Goal: Information Seeking & Learning: Check status

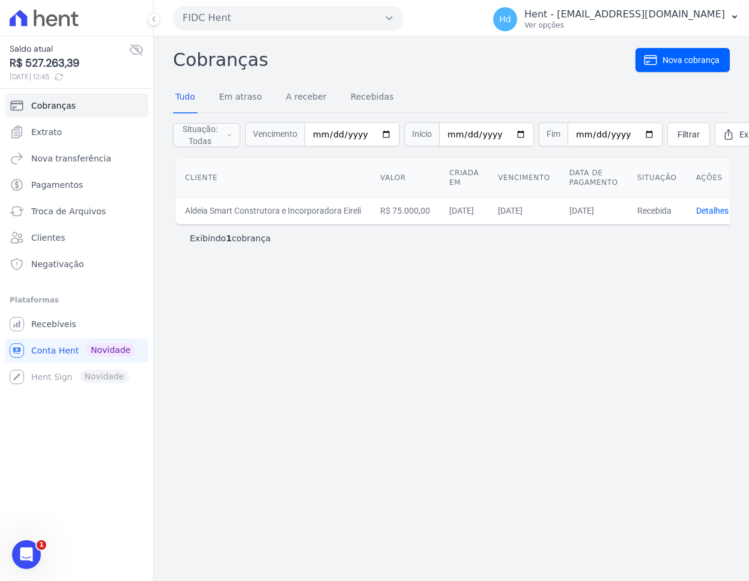
click at [268, 22] on button "FIDC Hent" at bounding box center [288, 18] width 231 height 24
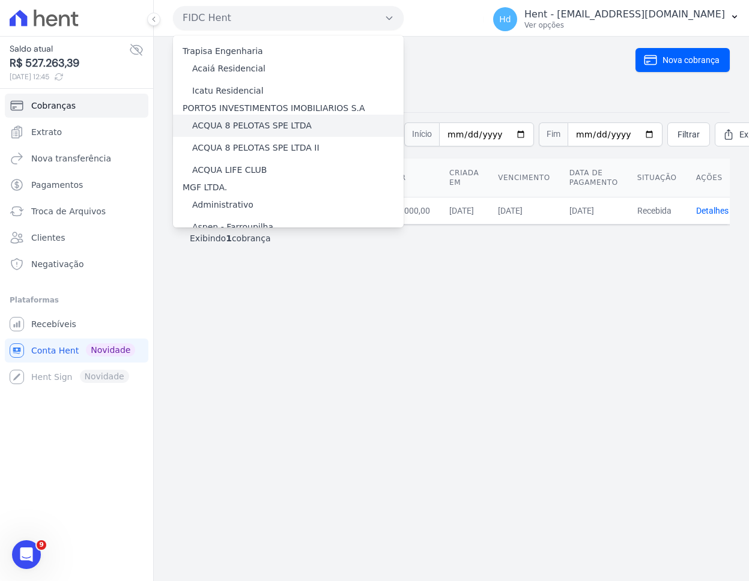
click at [310, 124] on div "ACQUA 8 PELOTAS SPE LTDA" at bounding box center [288, 126] width 231 height 22
click at [279, 127] on label "ACQUA 8 PELOTAS SPE LTDA" at bounding box center [251, 125] width 119 height 13
click at [0, 0] on input "ACQUA 8 PELOTAS SPE LTDA" at bounding box center [0, 0] width 0 height 0
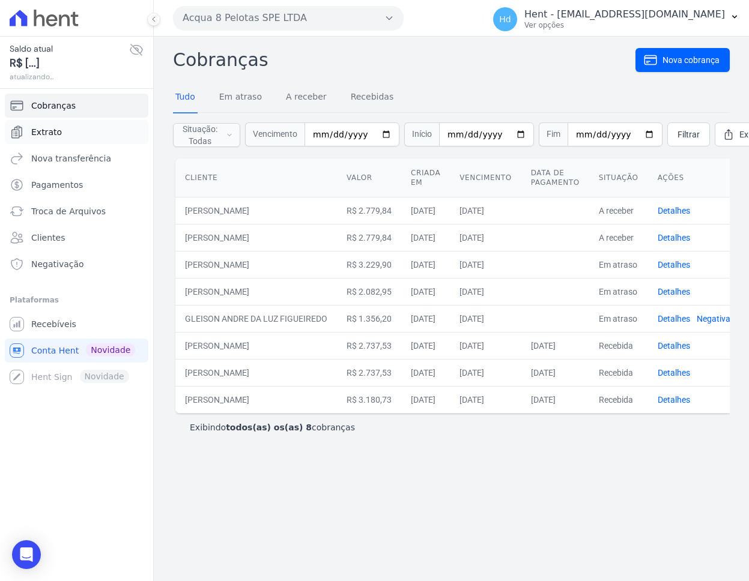
click at [55, 129] on span "Extrato" at bounding box center [46, 132] width 31 height 12
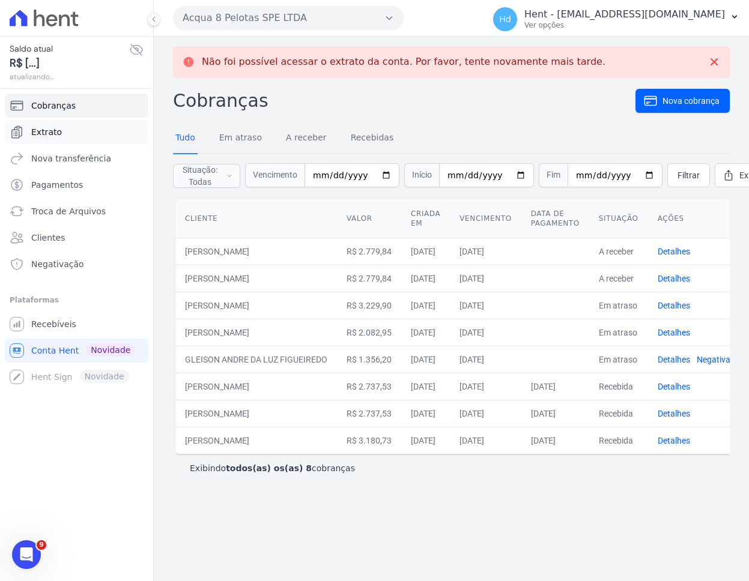
click at [55, 133] on span "Extrato" at bounding box center [46, 132] width 31 height 12
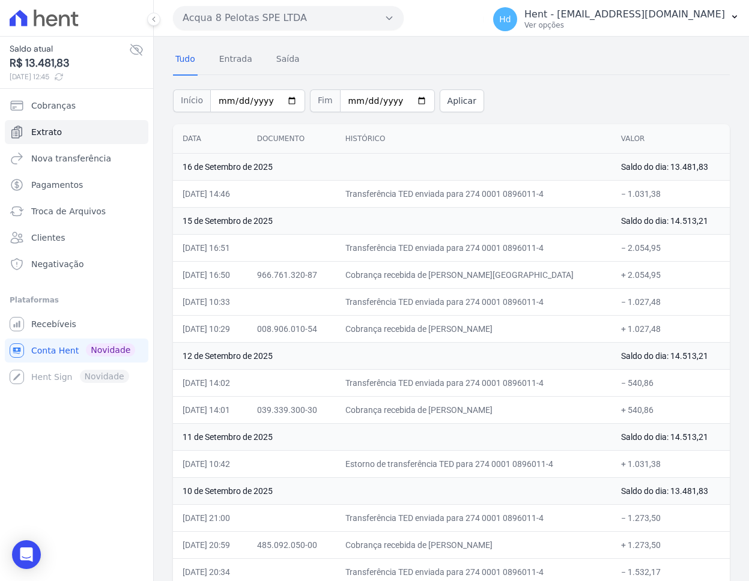
scroll to position [39, 0]
click at [342, 14] on button "Acqua 8 Pelotas SPE LTDA" at bounding box center [288, 18] width 231 height 24
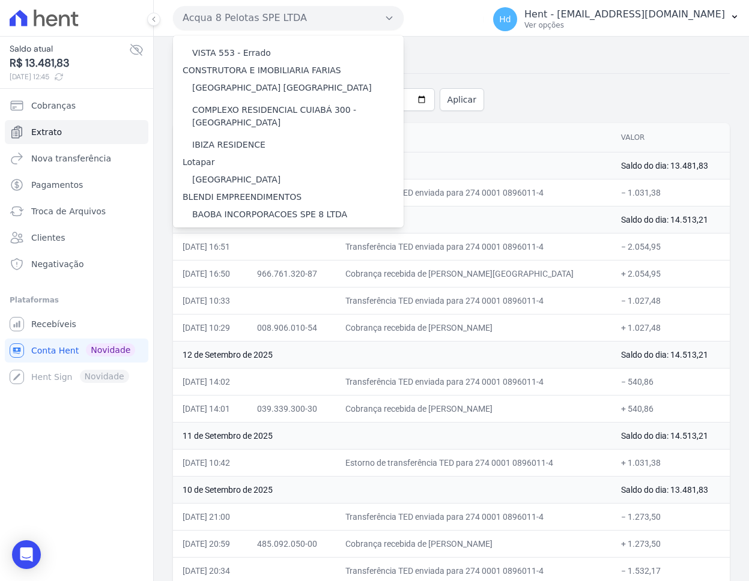
scroll to position [9960, 0]
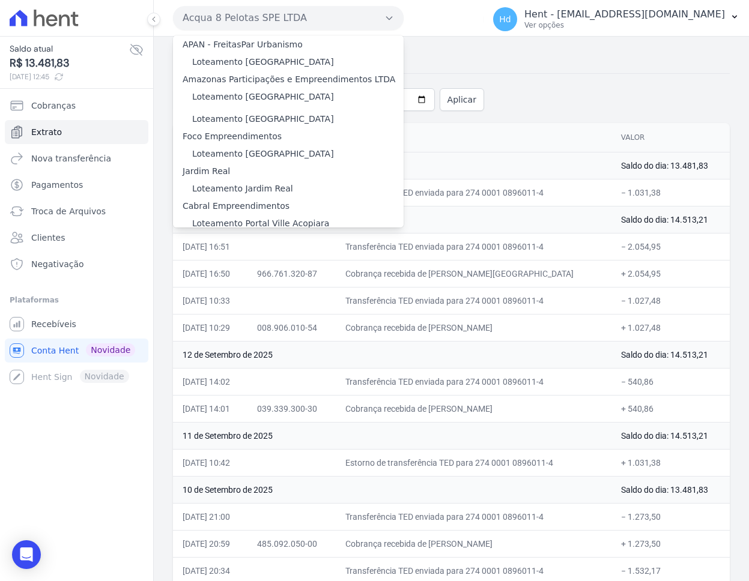
click at [251, 363] on label "[GEOGRAPHIC_DATA]" at bounding box center [236, 369] width 88 height 13
click at [0, 0] on input "[GEOGRAPHIC_DATA]" at bounding box center [0, 0] width 0 height 0
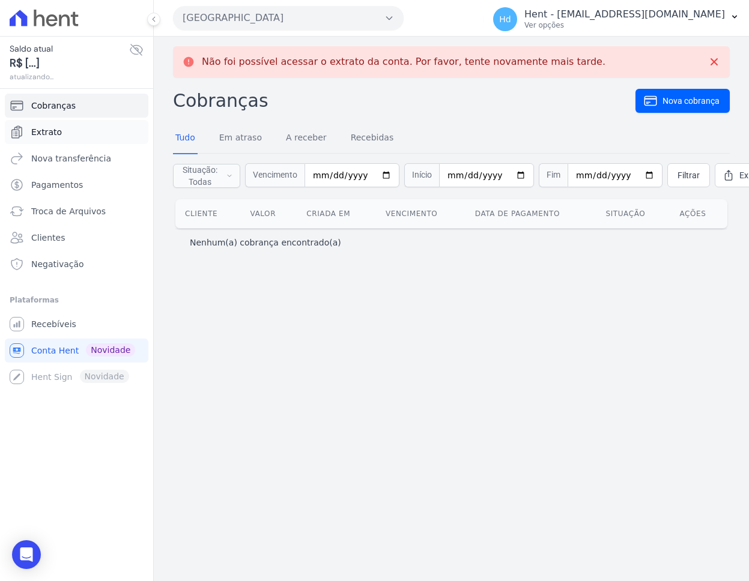
click at [64, 130] on link "Extrato" at bounding box center [77, 132] width 144 height 24
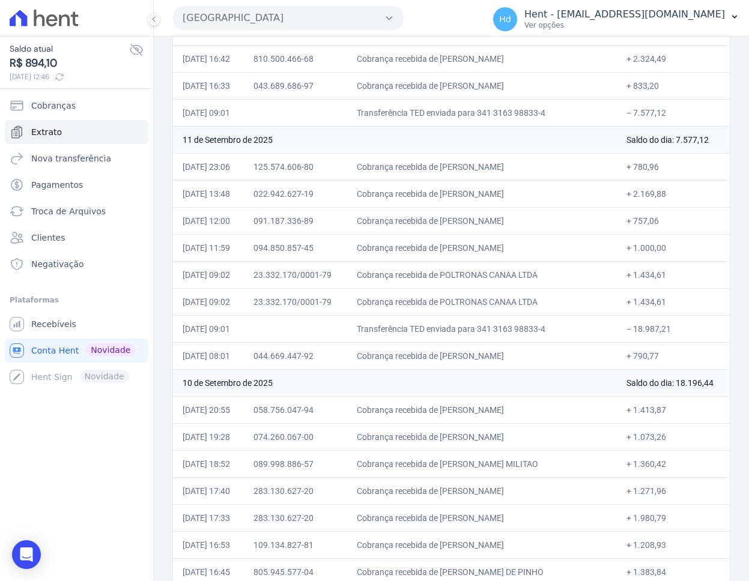
scroll to position [518, 0]
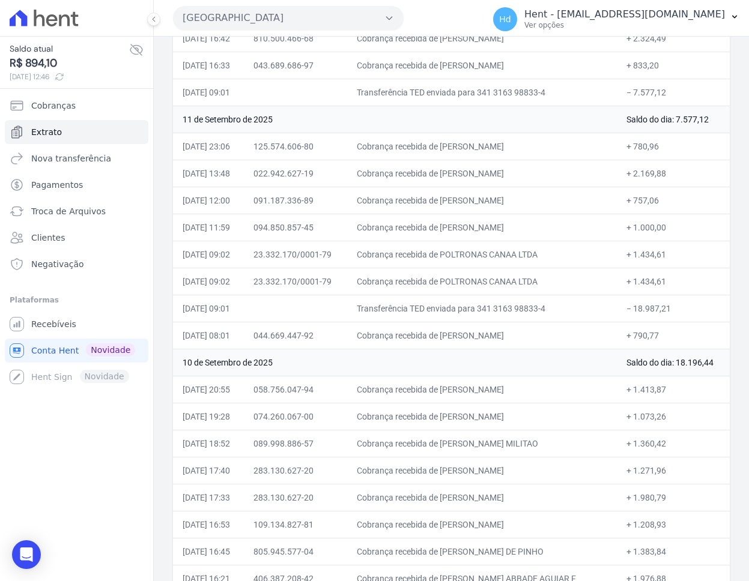
click at [267, 11] on button "[GEOGRAPHIC_DATA]" at bounding box center [288, 18] width 231 height 24
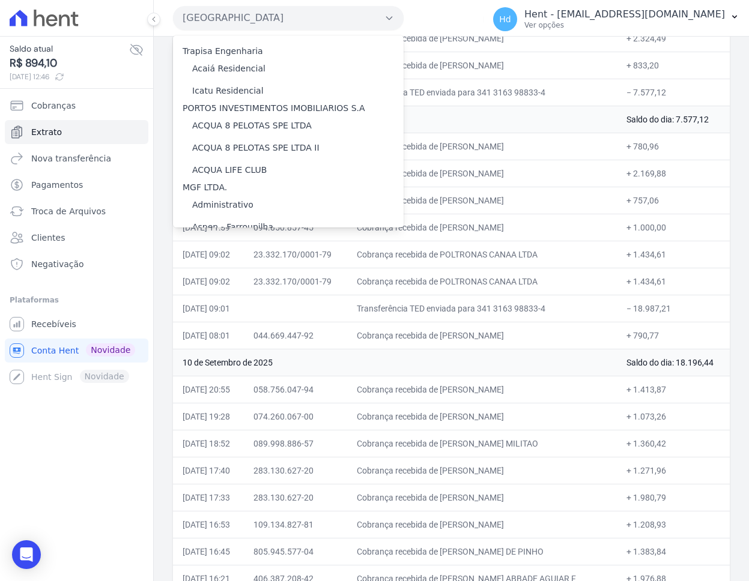
scroll to position [3418, 0]
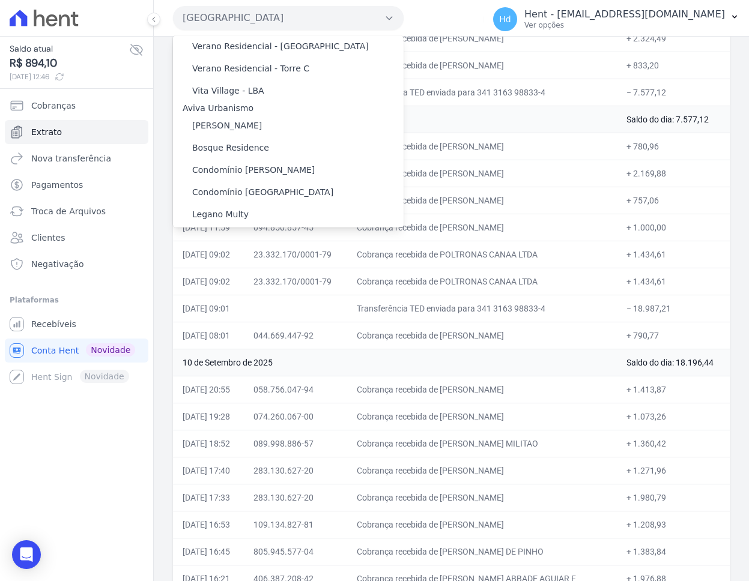
click at [294, 283] on div "Faturamento Hent" at bounding box center [288, 294] width 231 height 22
click at [225, 288] on label "Faturamento Hent" at bounding box center [230, 294] width 76 height 13
click at [0, 0] on input "Faturamento Hent" at bounding box center [0, 0] width 0 height 0
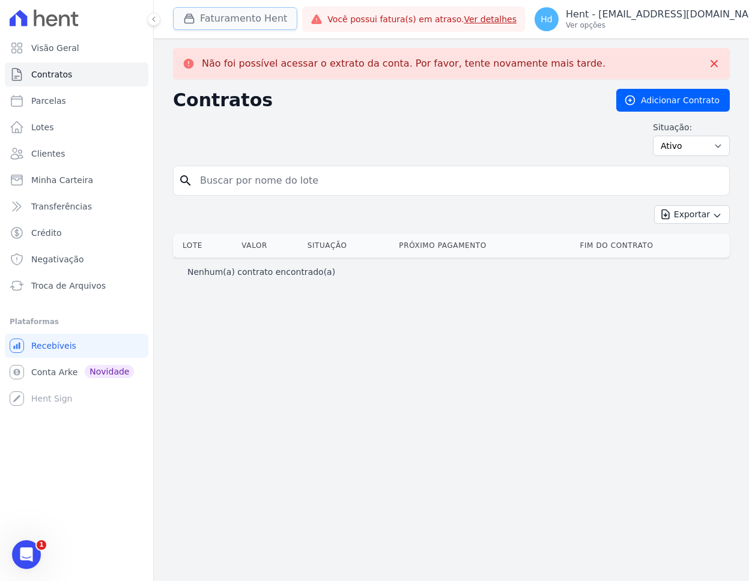
click at [257, 22] on button "Faturamento Hent" at bounding box center [235, 18] width 124 height 23
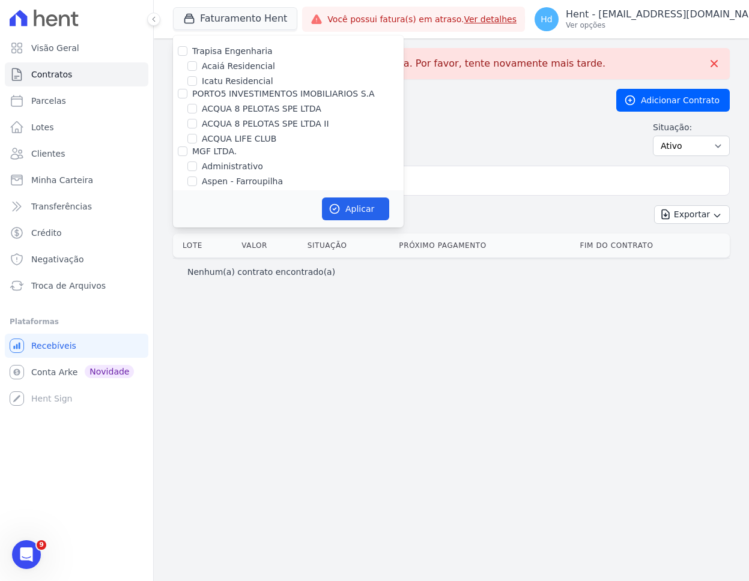
scroll to position [2525, 0]
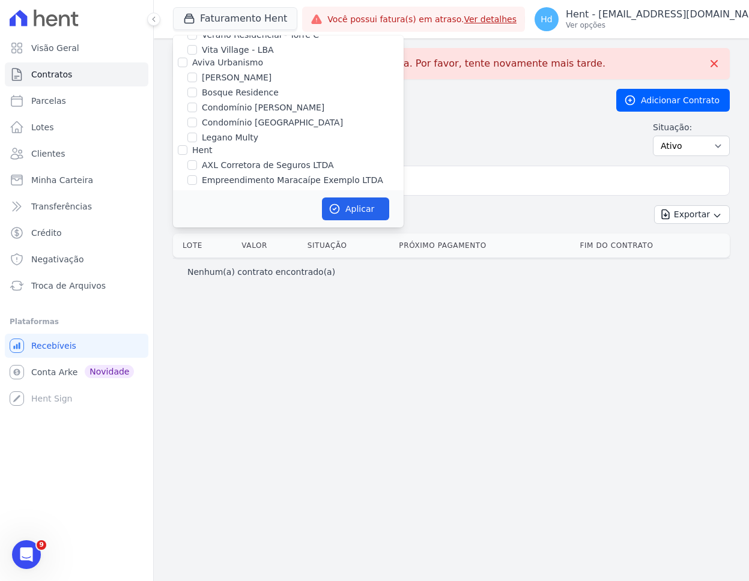
click at [250, 189] on label "Faturamento Hent" at bounding box center [240, 195] width 76 height 13
click at [197, 190] on input "Faturamento Hent" at bounding box center [192, 195] width 10 height 10
checkbox input "false"
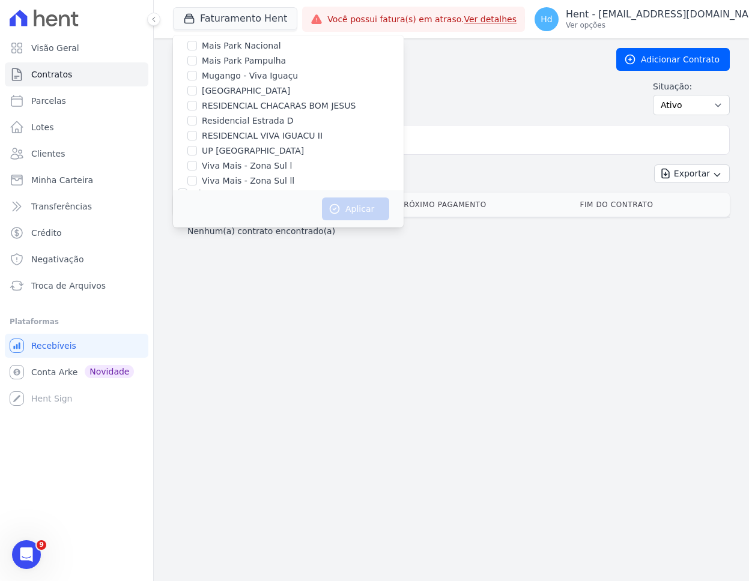
scroll to position [5489, 0]
click at [217, 244] on label "Giro Hent" at bounding box center [222, 250] width 40 height 13
click at [197, 246] on input "Giro Hent" at bounding box center [192, 251] width 10 height 10
checkbox input "true"
click at [337, 205] on icon "button" at bounding box center [334, 209] width 9 height 9
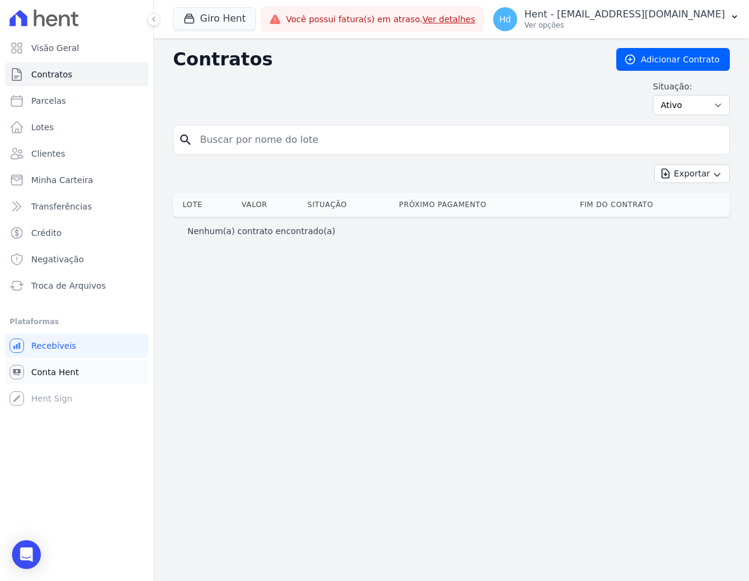
click at [50, 373] on span "Conta Hent" at bounding box center [54, 372] width 47 height 12
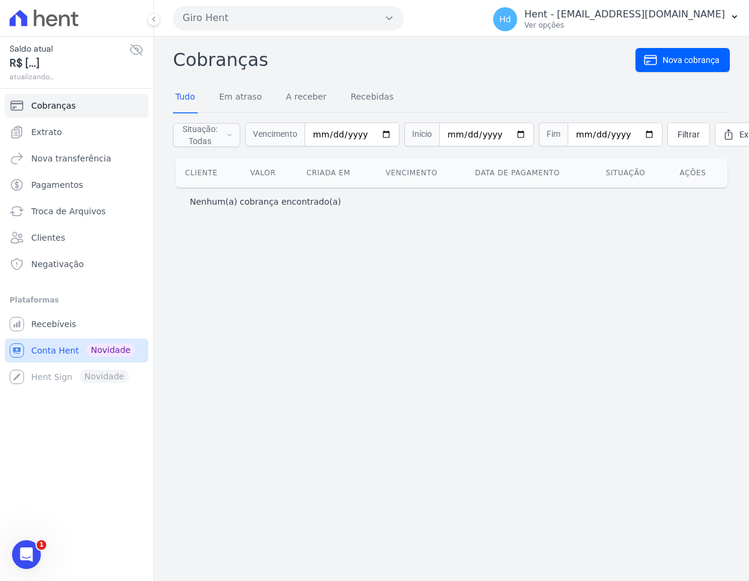
click at [65, 347] on span "Conta Hent" at bounding box center [54, 351] width 47 height 12
click at [77, 135] on link "Extrato" at bounding box center [77, 132] width 144 height 24
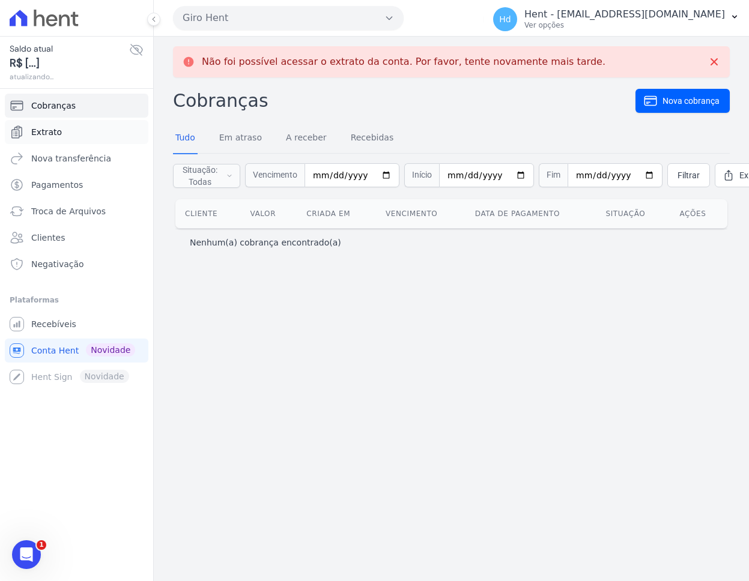
click at [78, 135] on link "Extrato" at bounding box center [77, 132] width 144 height 24
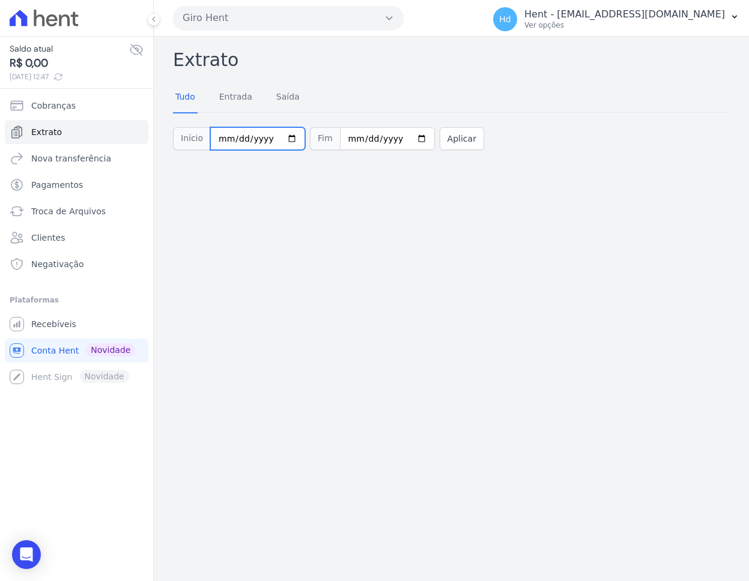
click at [288, 141] on input "[DATE]" at bounding box center [257, 138] width 95 height 23
type input "2025-08-01"
click at [455, 147] on button "Aplicar" at bounding box center [462, 138] width 44 height 23
click at [299, 11] on button "Giro Hent" at bounding box center [288, 18] width 231 height 24
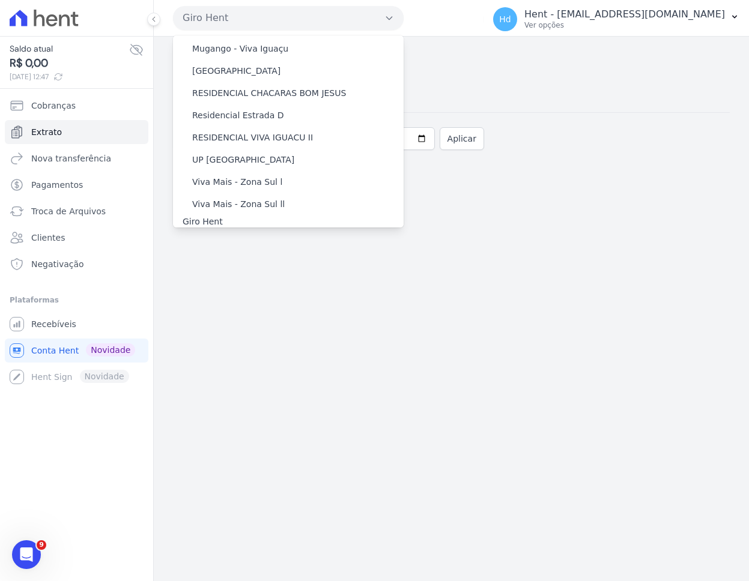
scroll to position [7439, 0]
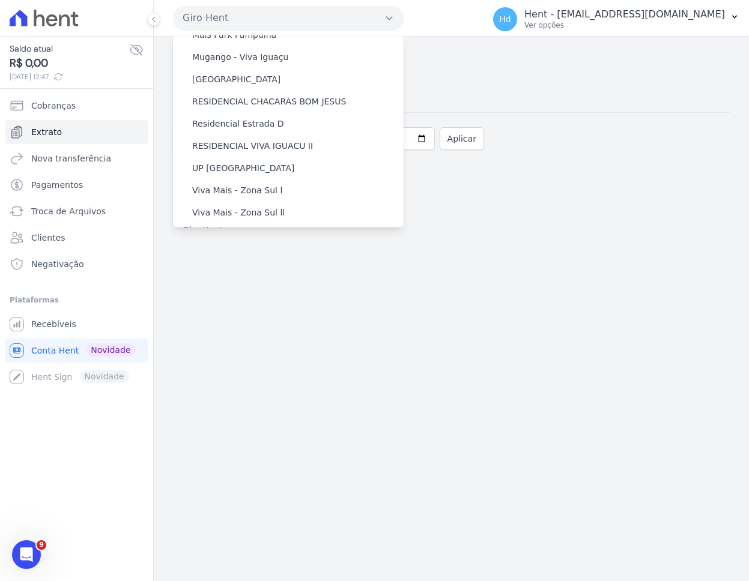
click at [286, 264] on label "Ghia Recebíveis I Fundo de Investimento em Direitos Creditórios" at bounding box center [297, 276] width 211 height 25
click at [0, 0] on input "Ghia Recebíveis I Fundo de Investimento em Direitos Creditórios" at bounding box center [0, 0] width 0 height 0
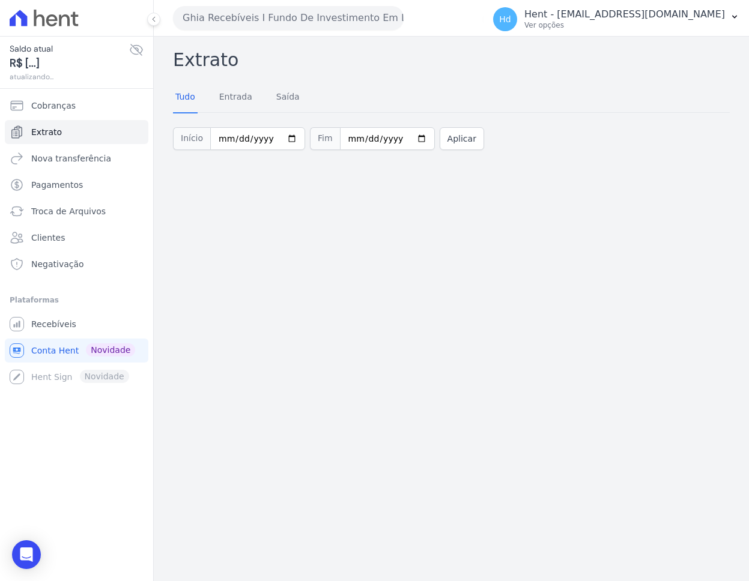
click at [315, 16] on button "Ghia Recebíveis I Fundo De Investimento Em Direitos Creditórios" at bounding box center [288, 18] width 231 height 24
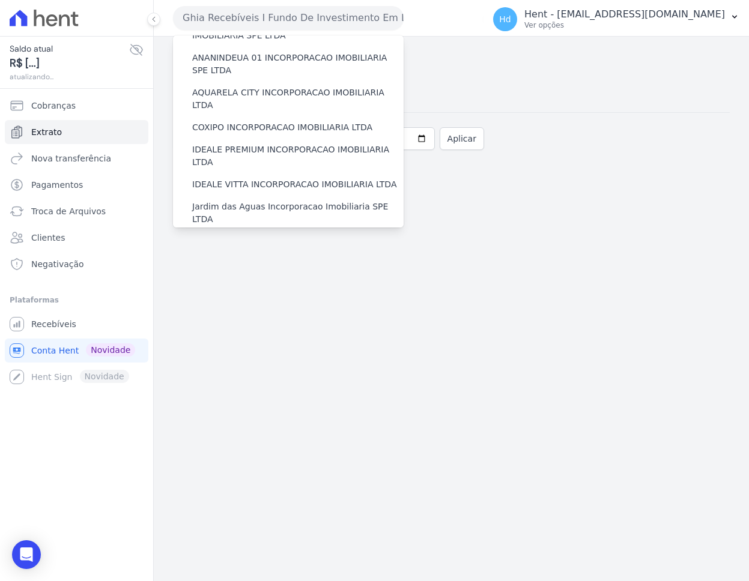
scroll to position [1251, 0]
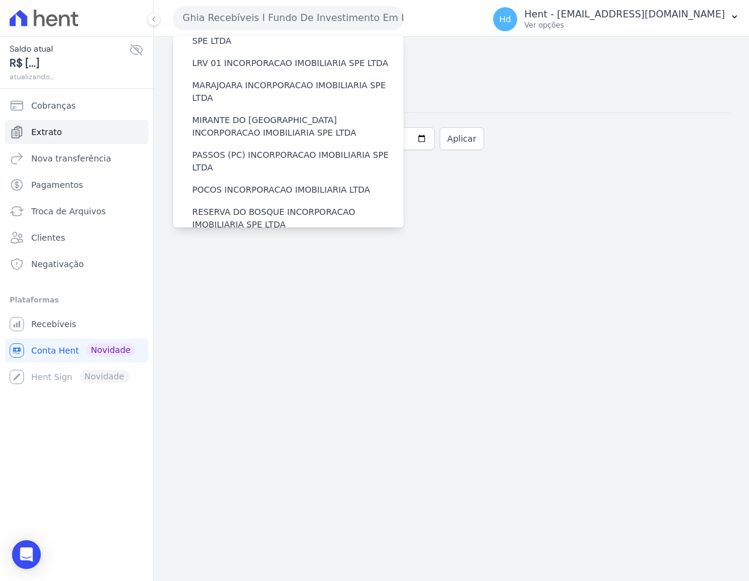
click at [265, 236] on div "RONDONOPOLIS 1 INCORPORAÇÃO IMOBILIÁRIA SPE LTDA" at bounding box center [288, 253] width 231 height 35
click at [262, 241] on label "RONDONOPOLIS 1 INCORPORAÇÃO IMOBILIÁRIA SPE LTDA" at bounding box center [297, 253] width 211 height 25
click at [0, 0] on input "RONDONOPOLIS 1 INCORPORAÇÃO IMOBILIÁRIA SPE LTDA" at bounding box center [0, 0] width 0 height 0
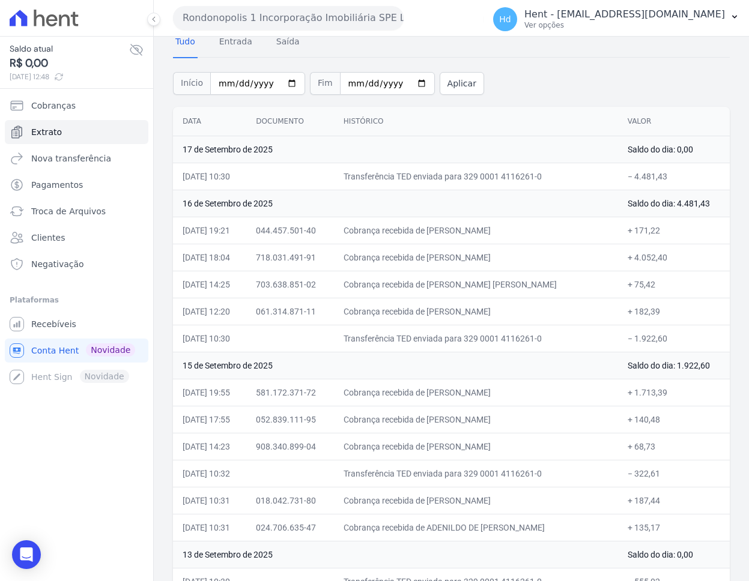
scroll to position [0, 0]
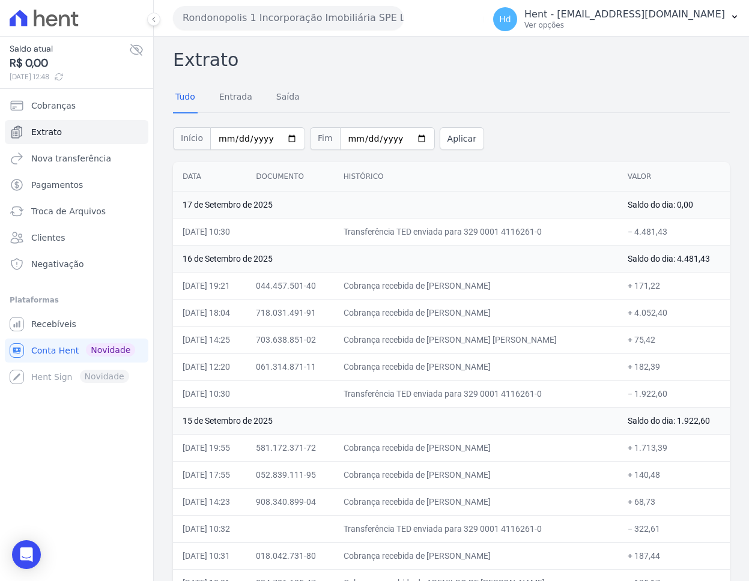
click at [256, 10] on button "Rondonopolis 1 Incorporação Imobiliária SPE LTDA" at bounding box center [288, 18] width 231 height 24
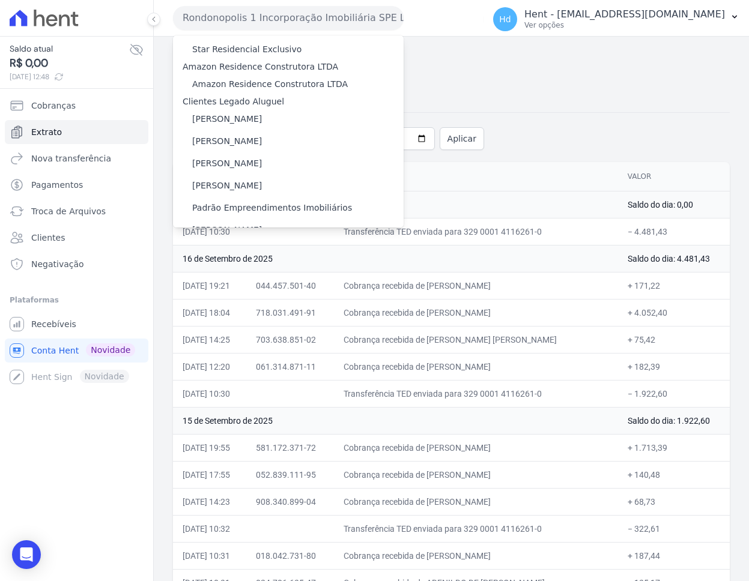
scroll to position [2317, 0]
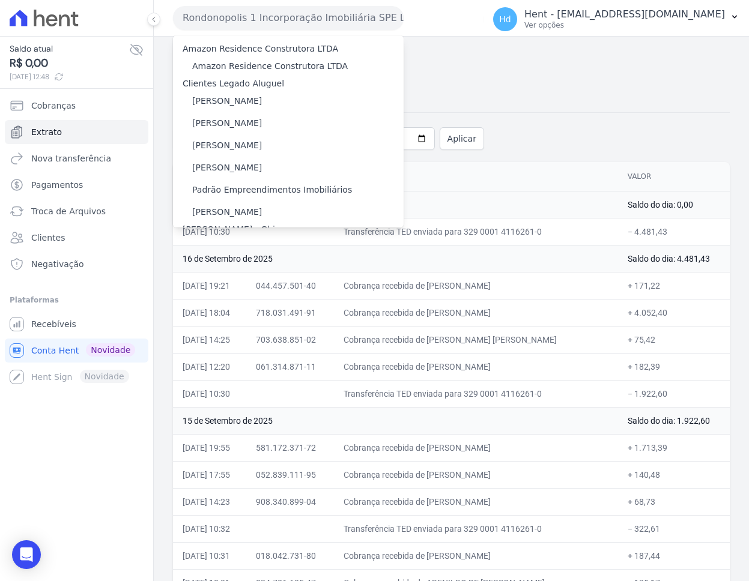
click at [283, 298] on label "Areias do Planalto - Interno" at bounding box center [249, 304] width 114 height 13
click at [0, 0] on input "Areias do Planalto - Interno" at bounding box center [0, 0] width 0 height 0
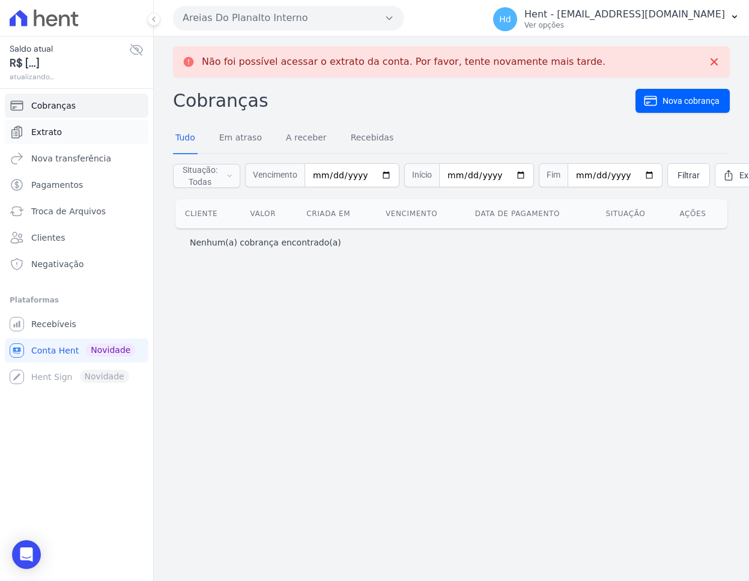
click at [50, 133] on span "Extrato" at bounding box center [46, 132] width 31 height 12
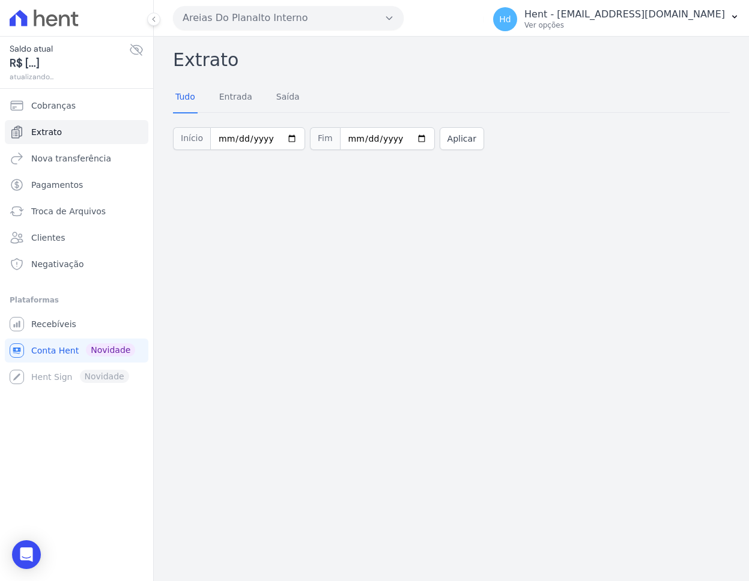
click at [294, 8] on button "Areias Do Planalto Interno" at bounding box center [288, 18] width 231 height 24
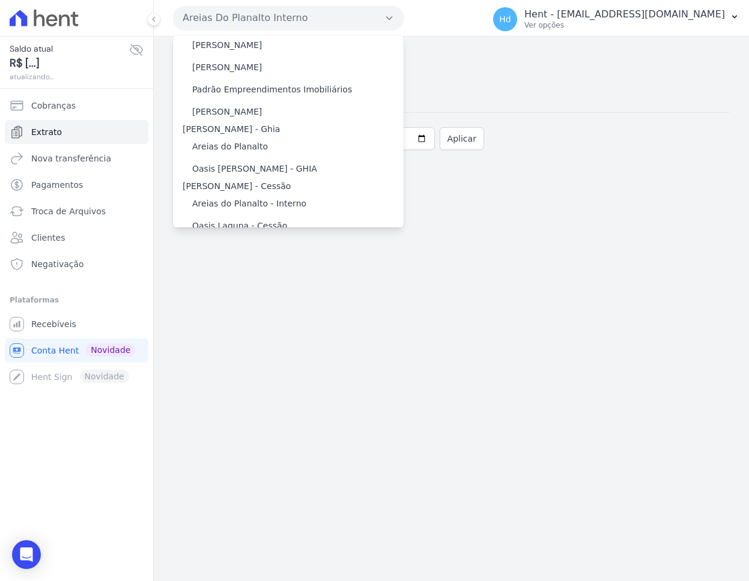
scroll to position [2418, 0]
click at [268, 219] on label "Oasis Laguna - Cessão" at bounding box center [239, 225] width 95 height 13
click at [0, 0] on input "Oasis Laguna - Cessão" at bounding box center [0, 0] width 0 height 0
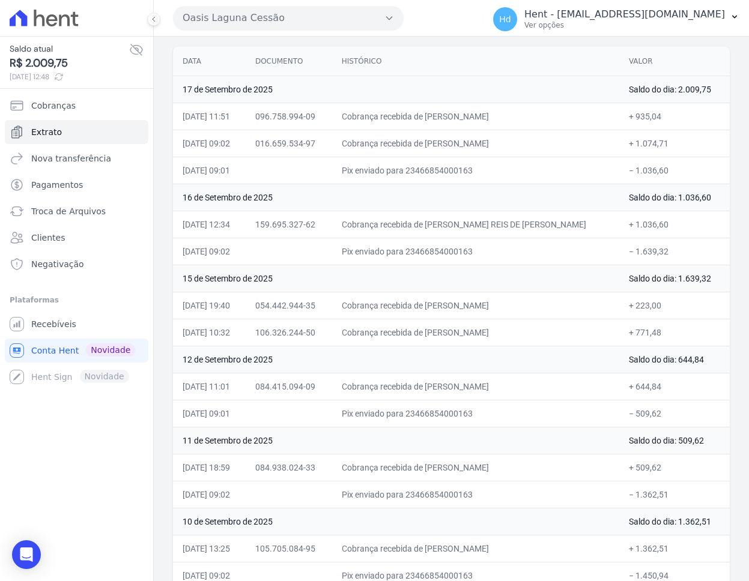
scroll to position [118, 0]
